Goal: Task Accomplishment & Management: Manage account settings

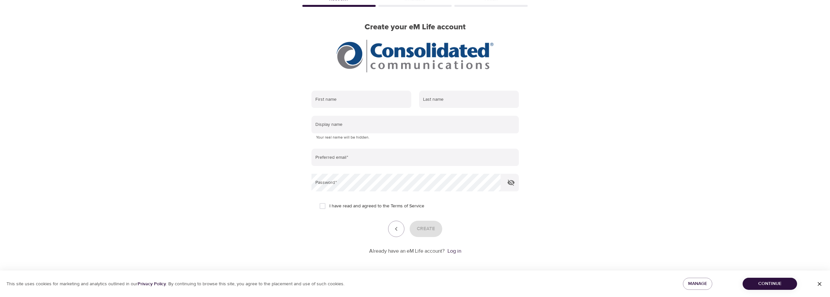
scroll to position [41, 0]
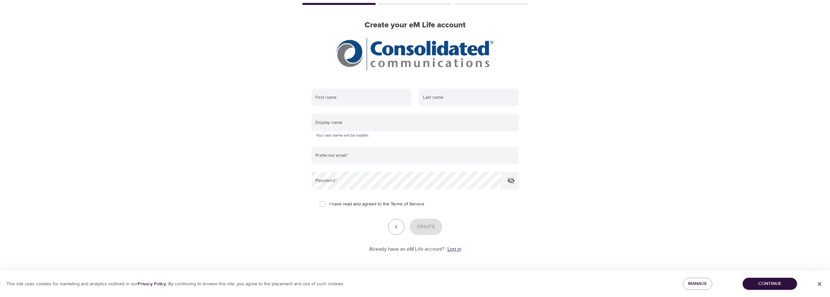
click at [455, 249] on link "Log in" at bounding box center [455, 249] width 14 height 7
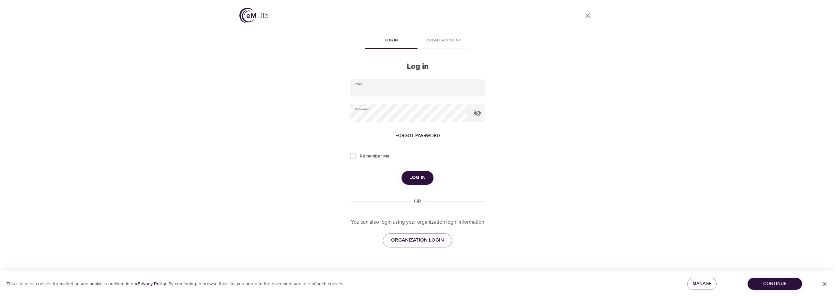
type input "[PERSON_NAME][EMAIL_ADDRESS][PERSON_NAME][DOMAIN_NAME]"
click at [416, 178] on span "Log in" at bounding box center [417, 178] width 16 height 8
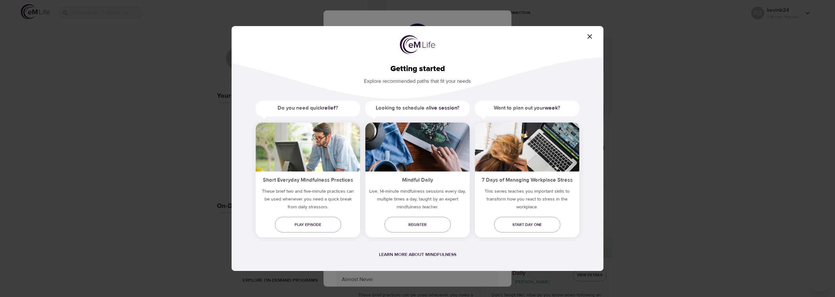
click at [590, 37] on icon "button" at bounding box center [590, 36] width 5 height 5
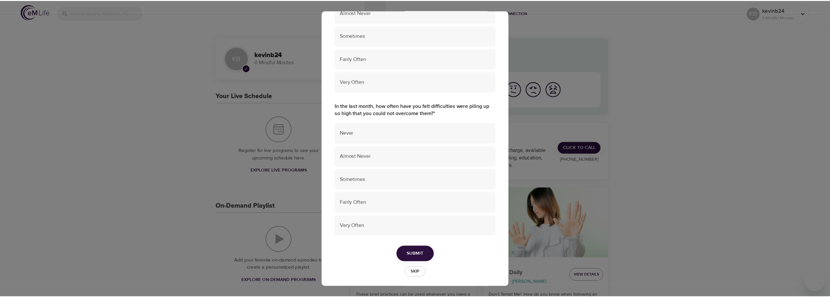
scroll to position [415, 0]
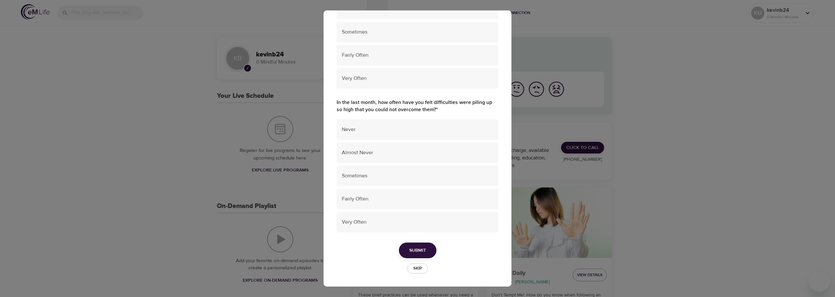
click at [414, 270] on span "Skip" at bounding box center [417, 269] width 14 height 8
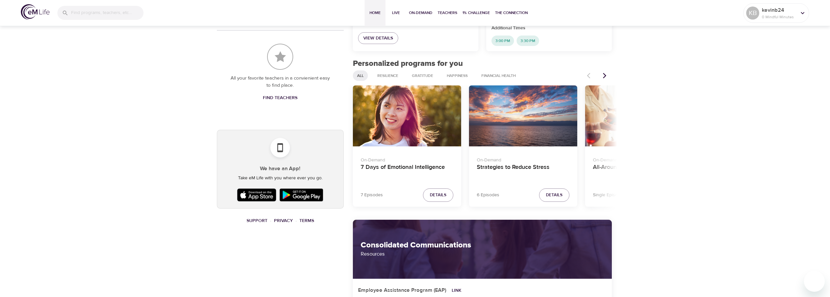
scroll to position [294, 0]
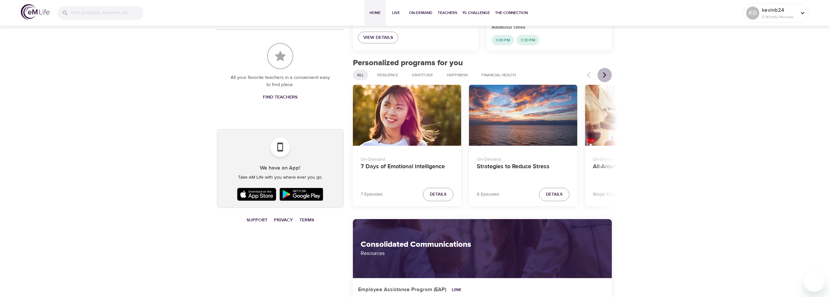
click at [604, 75] on icon "Next items" at bounding box center [605, 75] width 7 height 7
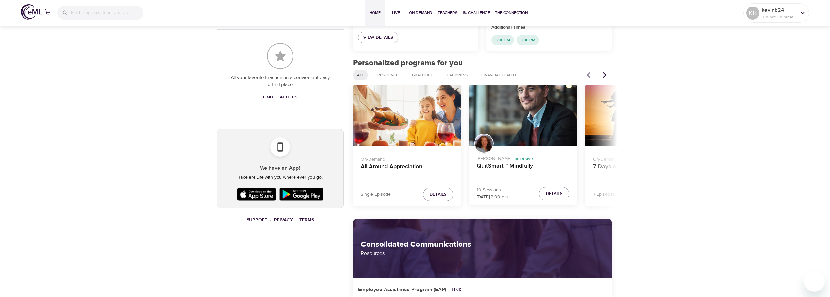
click at [604, 75] on icon "Next items" at bounding box center [605, 75] width 7 height 7
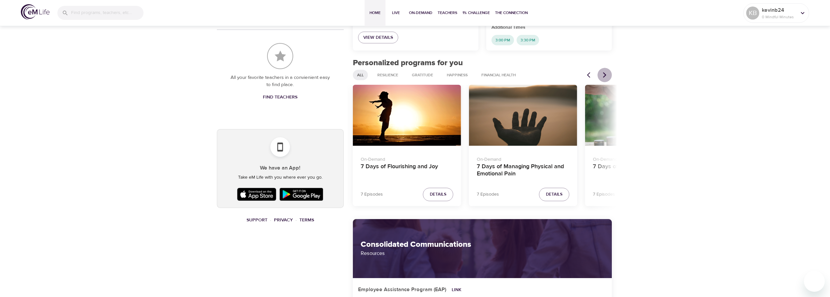
click at [604, 75] on icon "Next items" at bounding box center [605, 75] width 7 height 7
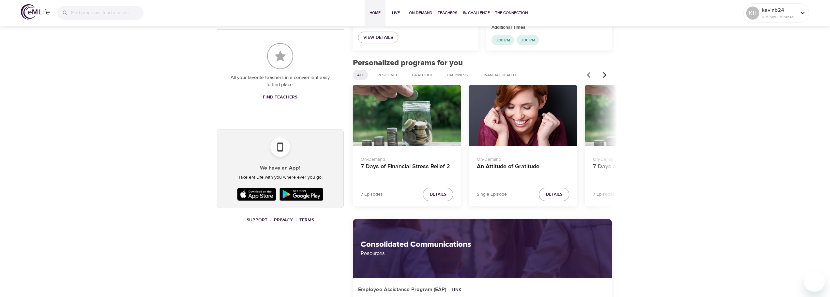
click at [604, 75] on icon "Next items" at bounding box center [605, 75] width 7 height 7
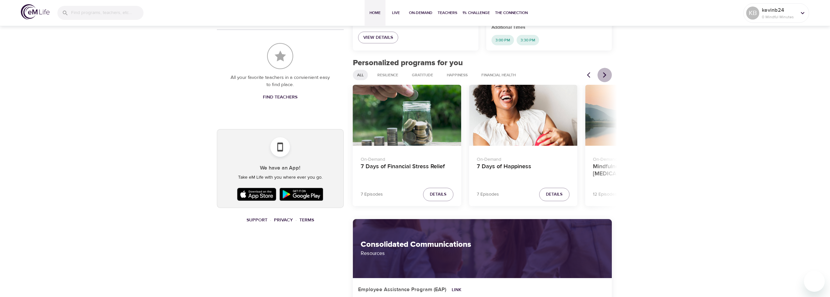
click at [604, 75] on icon "Next items" at bounding box center [605, 75] width 7 height 7
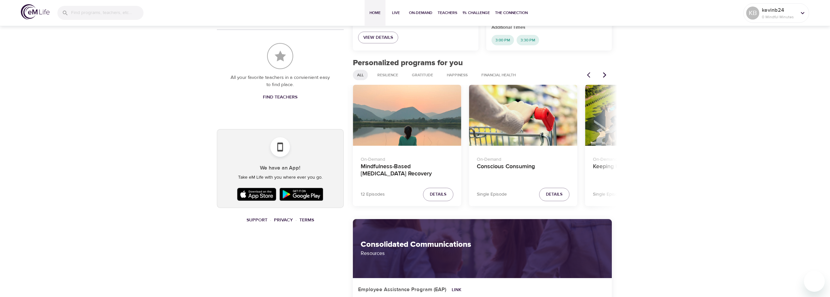
click at [604, 75] on icon "Next items" at bounding box center [605, 75] width 7 height 7
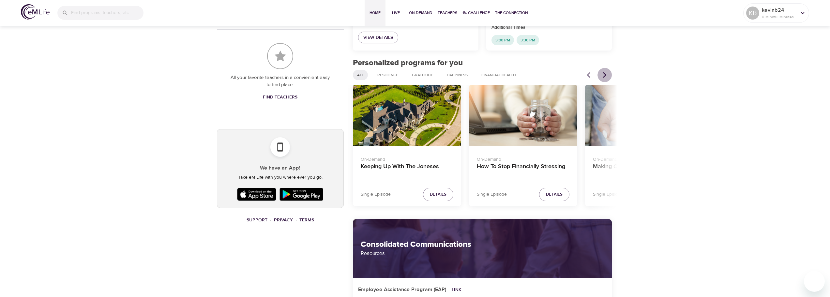
click at [604, 74] on icon "Next items" at bounding box center [605, 75] width 7 height 7
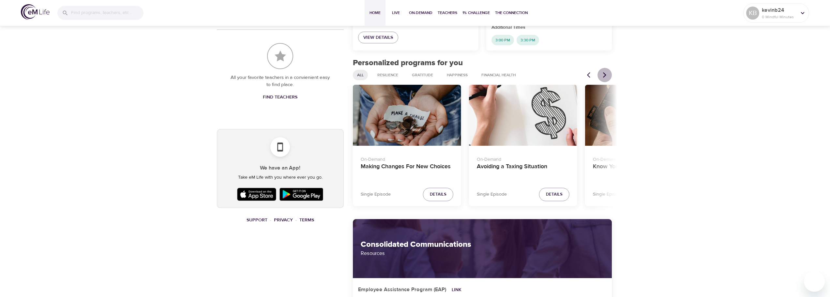
click at [606, 74] on icon "Next items" at bounding box center [604, 75] width 3 height 6
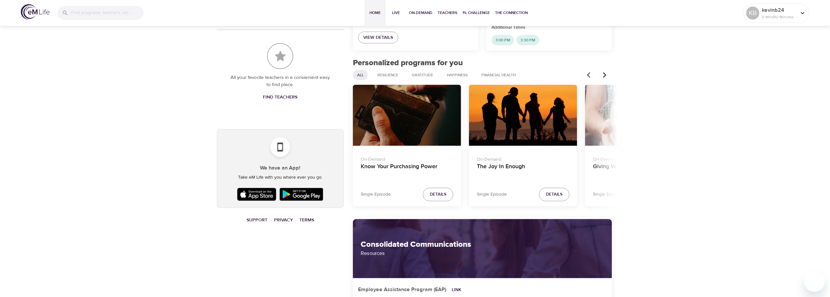
click at [605, 73] on icon "Next items" at bounding box center [605, 75] width 7 height 7
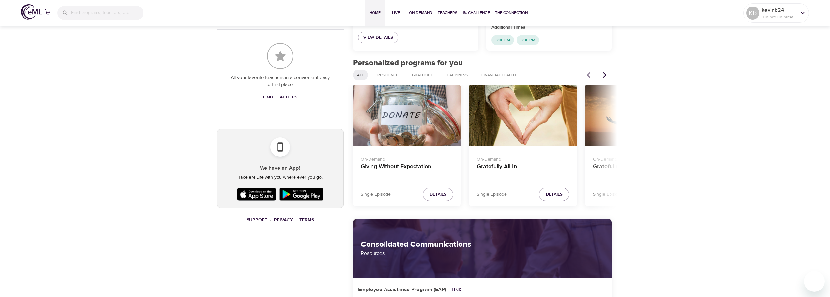
click at [605, 73] on icon "Next items" at bounding box center [605, 75] width 7 height 7
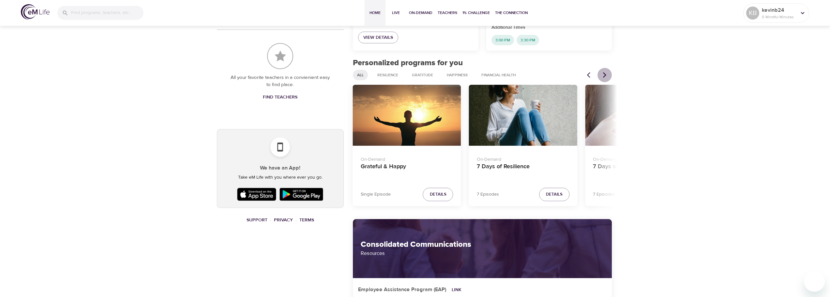
click at [605, 73] on icon "Next items" at bounding box center [605, 75] width 7 height 7
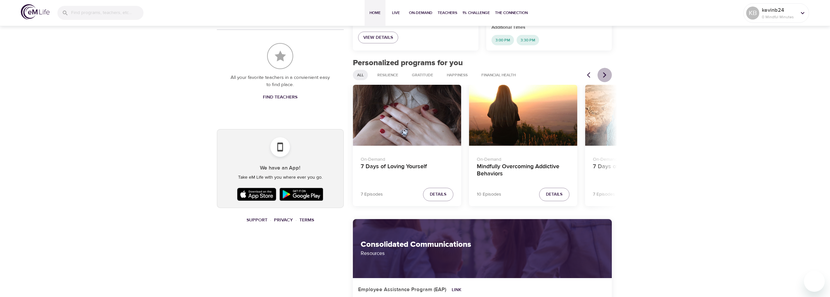
click at [605, 73] on icon "Next items" at bounding box center [605, 75] width 7 height 7
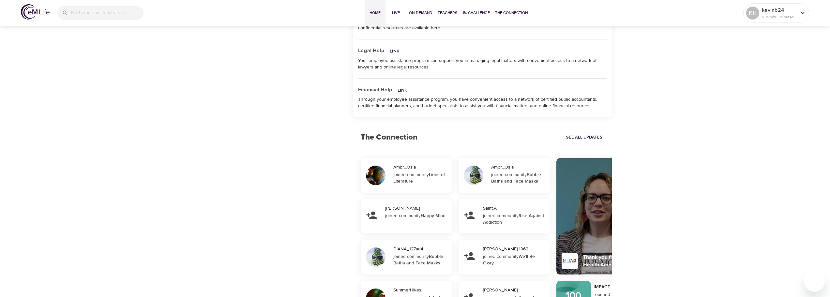
scroll to position [570, 0]
